Goal: Task Accomplishment & Management: Manage account settings

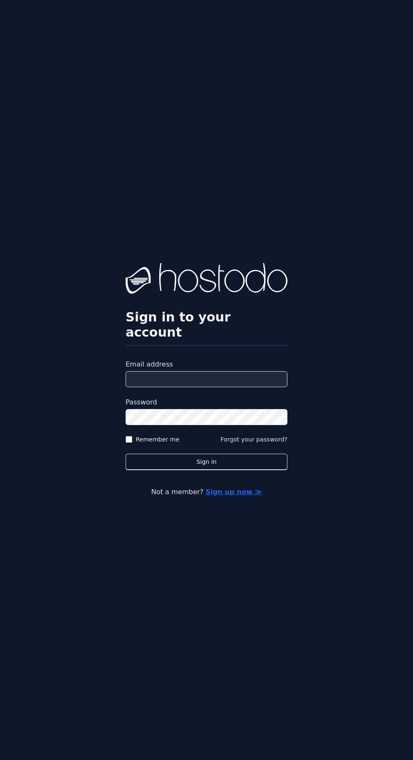
click at [250, 387] on input "Email address" at bounding box center [207, 379] width 162 height 16
type input "**********"
click at [126, 454] on button "Sign in" at bounding box center [207, 462] width 162 height 16
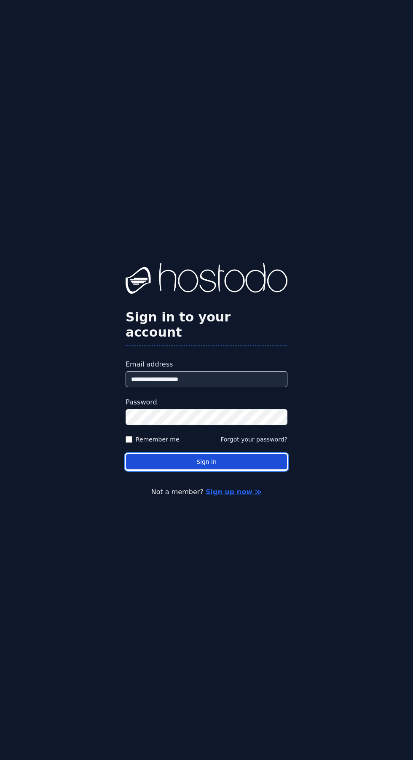
click at [245, 470] on button "Sign in" at bounding box center [207, 462] width 162 height 16
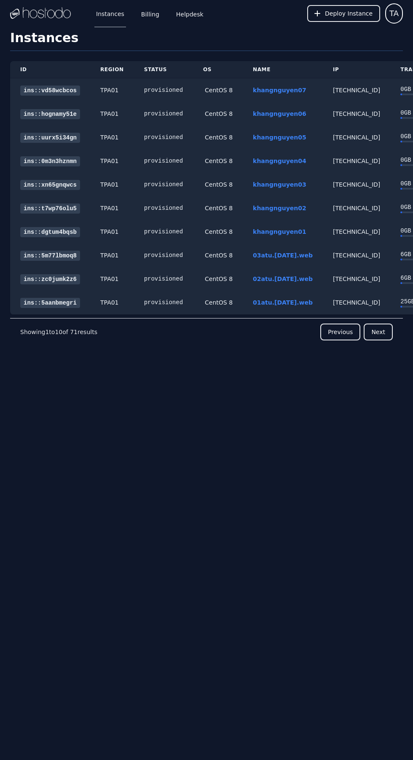
scroll to position [0, 48]
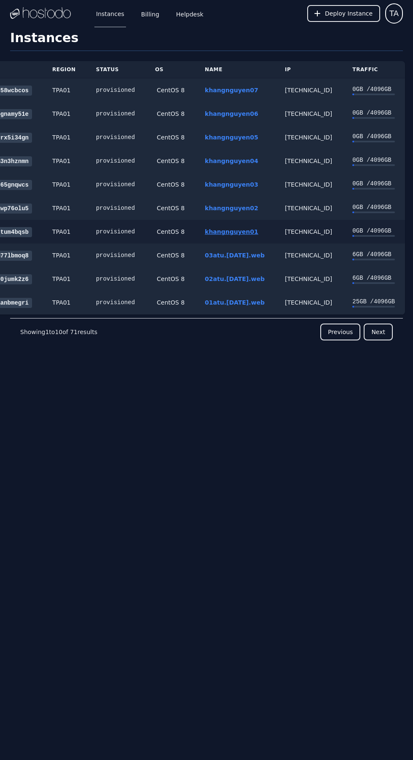
click at [225, 231] on link "khangnguyen01" at bounding box center [231, 231] width 53 height 7
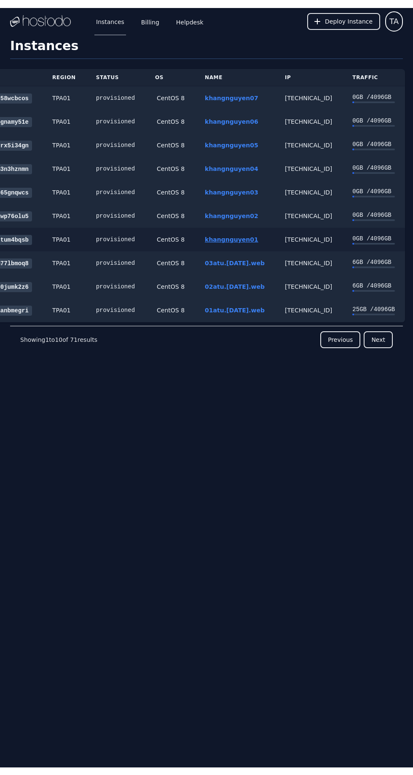
scroll to position [38, 0]
